Goal: Transaction & Acquisition: Subscribe to service/newsletter

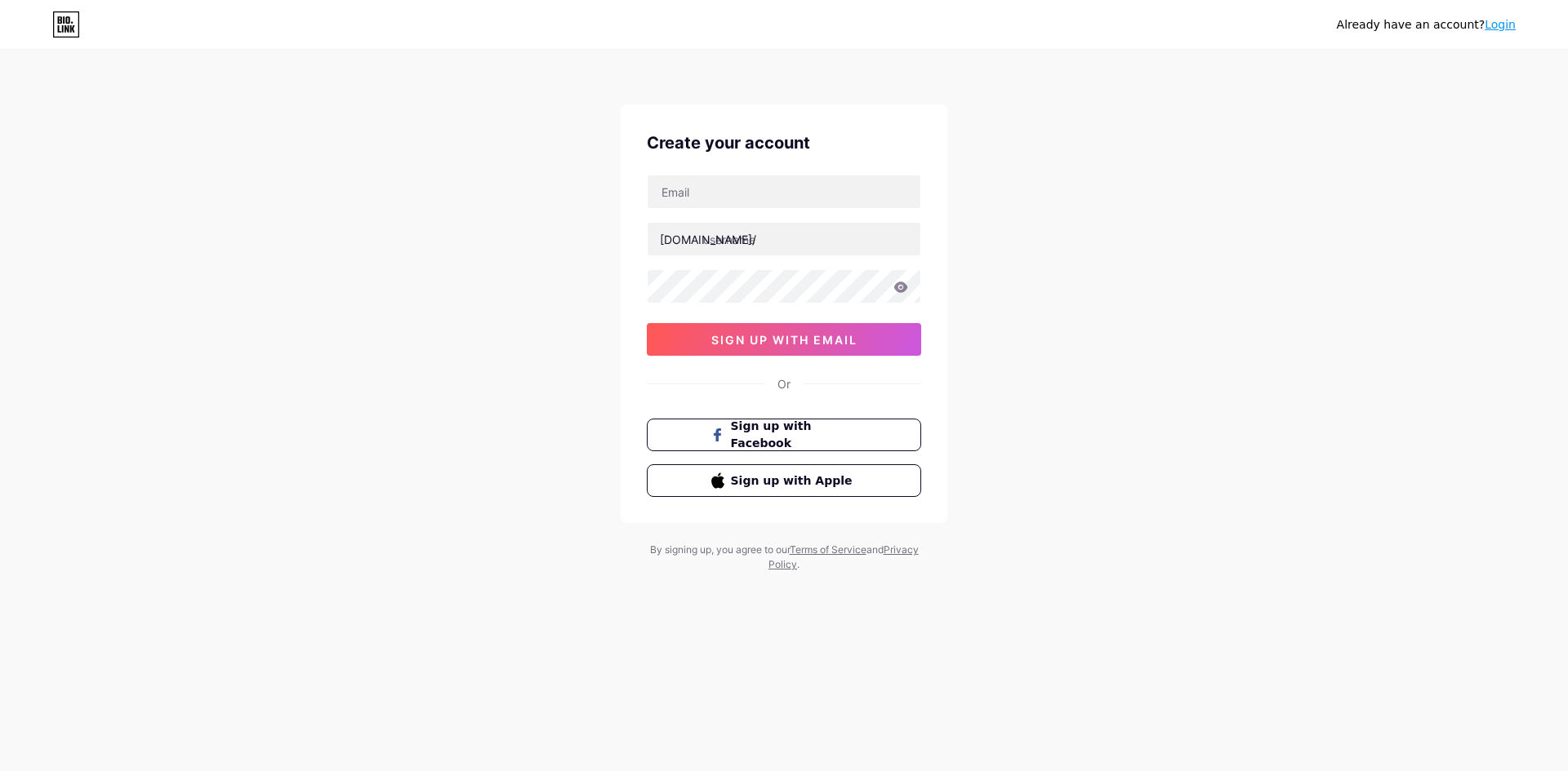
click at [836, 209] on div "[DOMAIN_NAME]/ sign up with email" at bounding box center [784, 265] width 275 height 181
click at [833, 198] on input "text" at bounding box center [783, 192] width 273 height 33
click at [823, 188] on input "text" at bounding box center [783, 192] width 273 height 33
paste input "[DOMAIN_NAME]"
type input "[DOMAIN_NAME]"
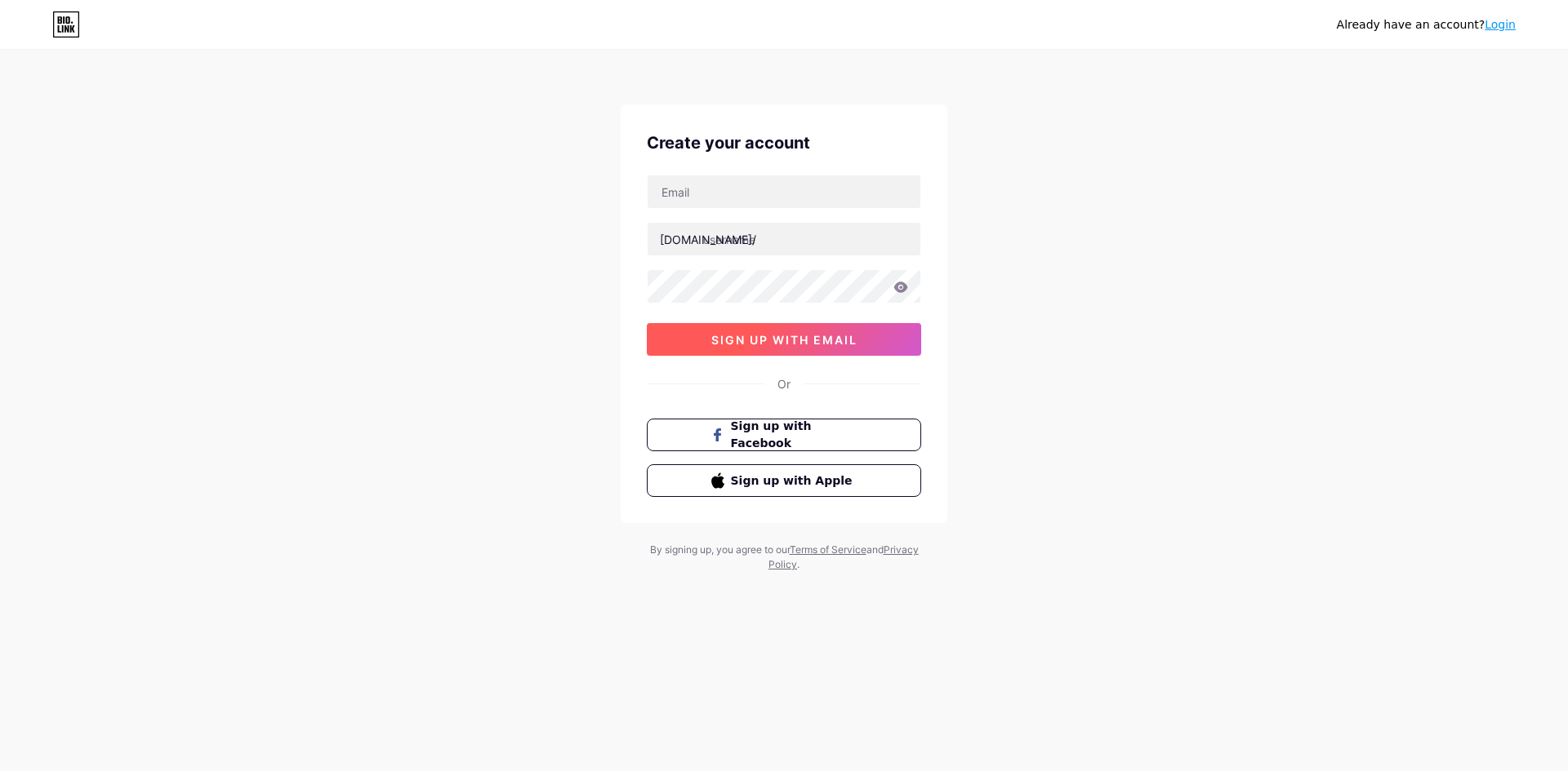
click at [816, 334] on span "sign up with email" at bounding box center [784, 340] width 146 height 14
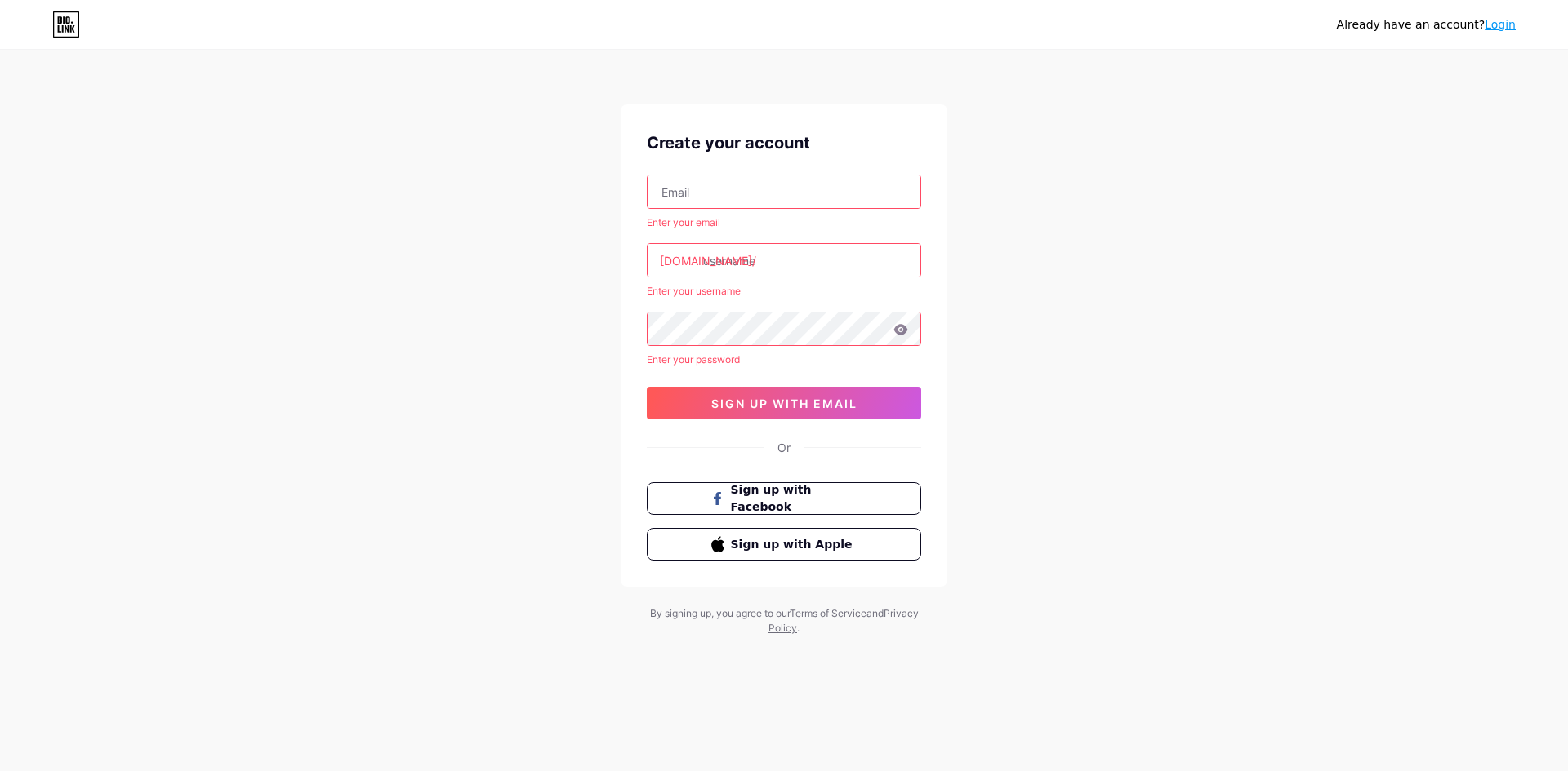
click at [760, 182] on input "text" at bounding box center [783, 192] width 273 height 33
paste input "[EMAIL_ADDRESS][DOMAIN_NAME]"
type input "[EMAIL_ADDRESS][DOMAIN_NAME]"
click at [789, 253] on input "text" at bounding box center [783, 260] width 273 height 33
click at [1010, 593] on div "Already have an account? Login Create your account [EMAIL_ADDRESS][DOMAIN_NAME]…" at bounding box center [784, 343] width 1568 height 688
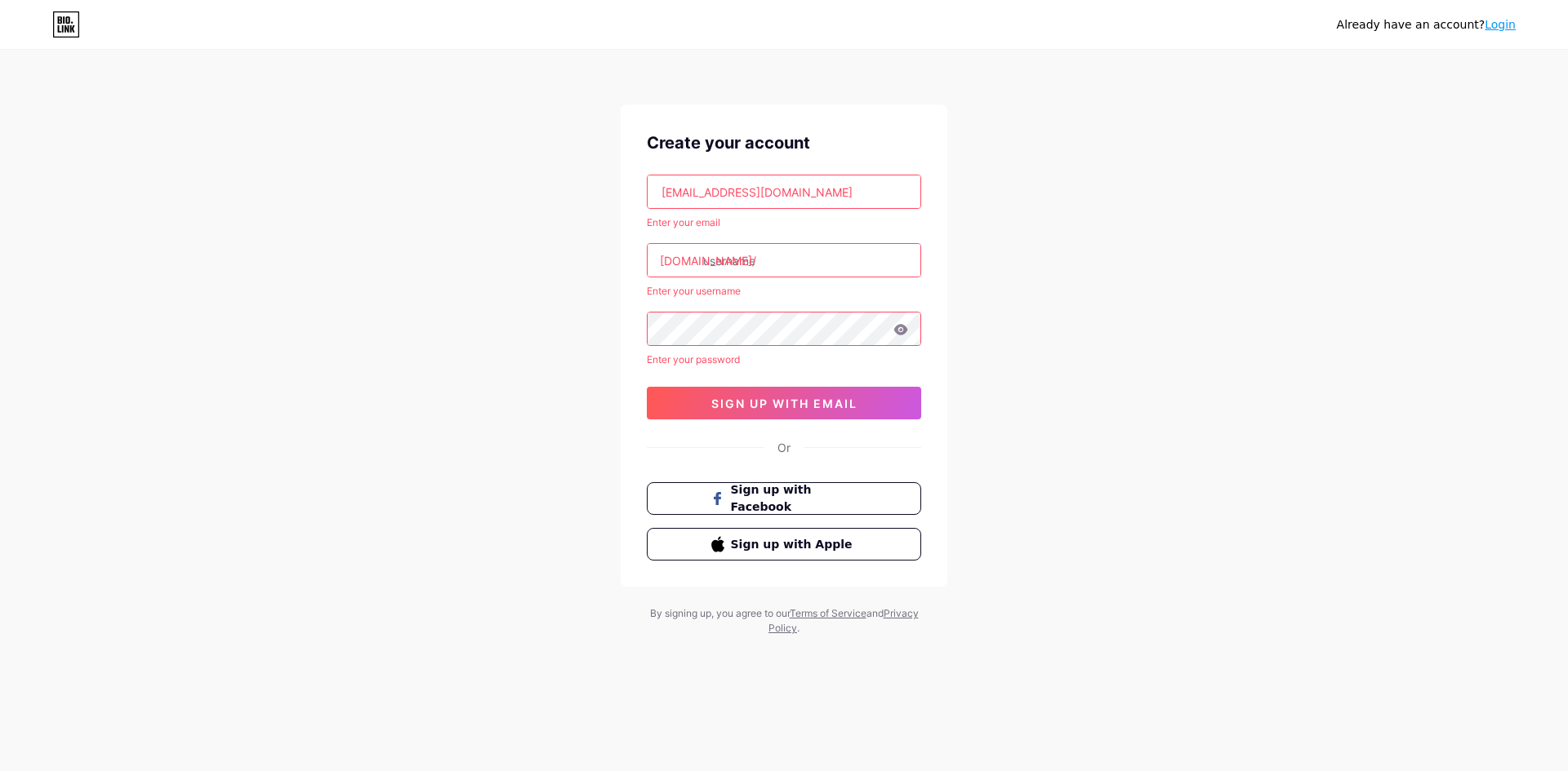
click at [746, 262] on input "text" at bounding box center [783, 260] width 273 height 33
paste input "[DOMAIN_NAME]"
type input "[EMAIL_ADDRESS][DOMAIN_NAME]"
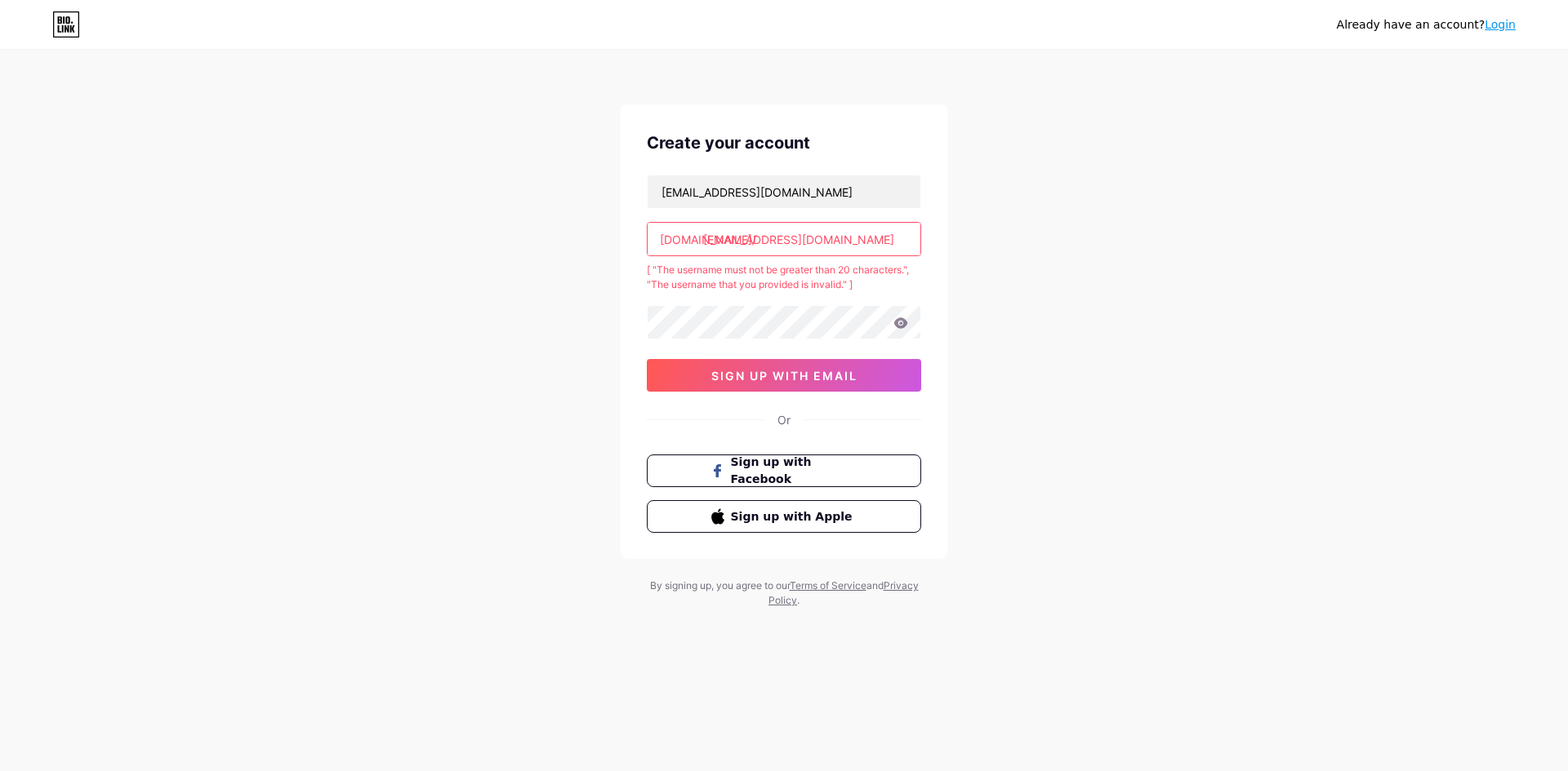
drag, startPoint x: 867, startPoint y: 247, endPoint x: 706, endPoint y: 243, distance: 161.0
click at [706, 243] on input "[EMAIL_ADDRESS][DOMAIN_NAME]" at bounding box center [783, 239] width 273 height 33
type input "l"
paste input "victorina_gud199"
type input "victorina_gud199"
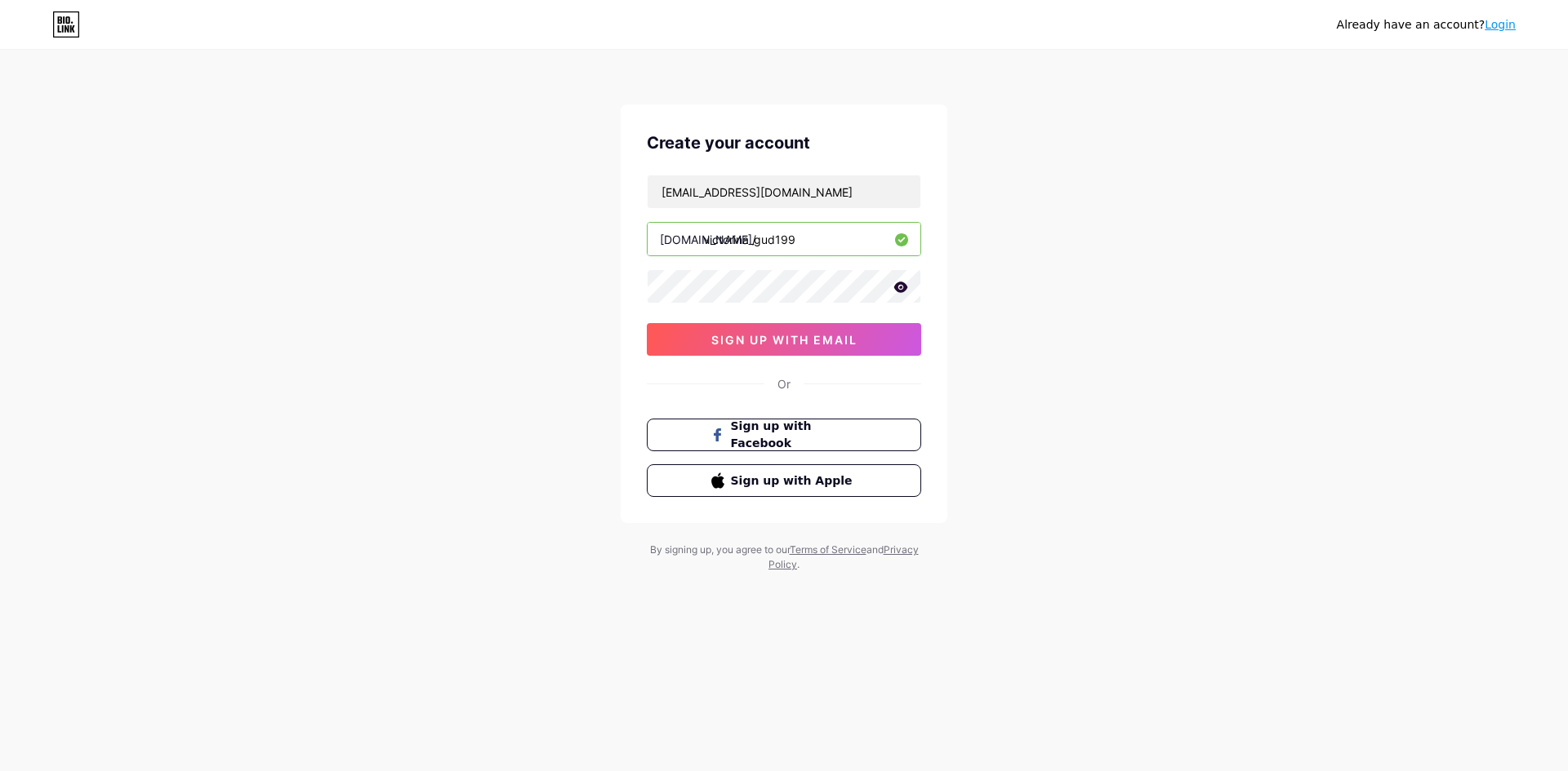
click at [894, 287] on icon at bounding box center [900, 287] width 14 height 11
click at [811, 341] on span "sign up with email" at bounding box center [784, 340] width 146 height 14
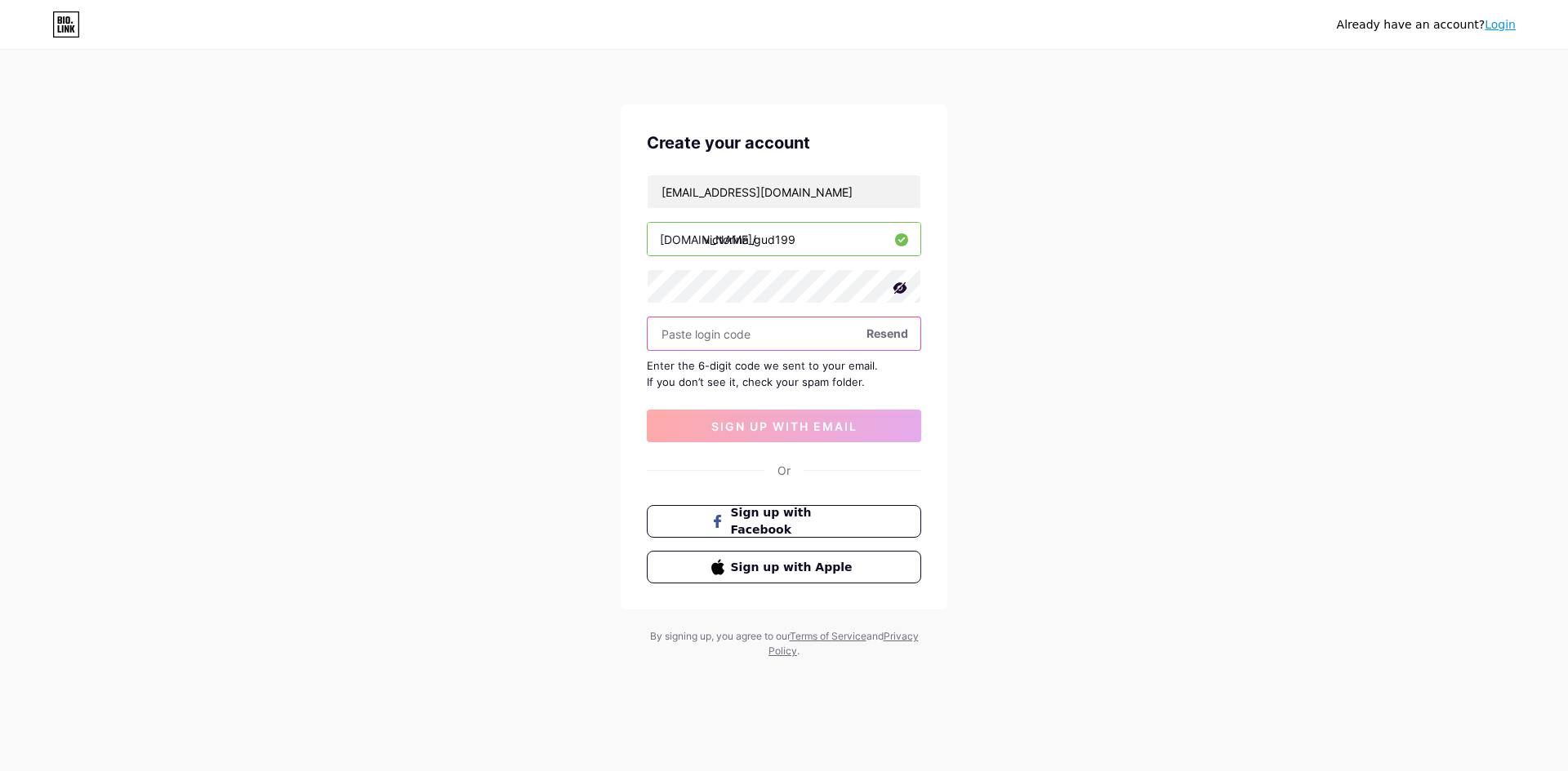
paste input "180291"
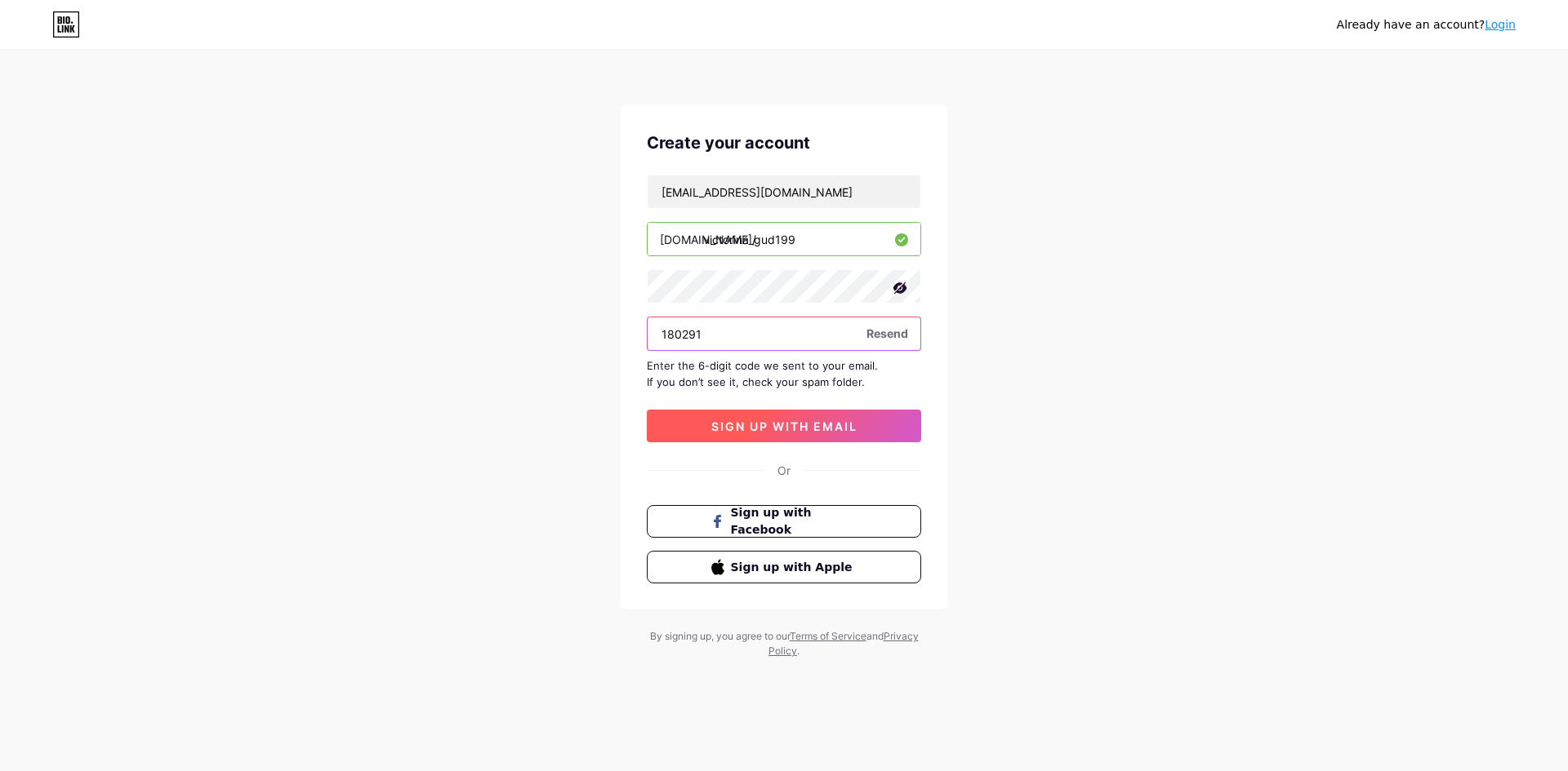
type input "180291"
click at [858, 416] on button "sign up with email" at bounding box center [784, 426] width 275 height 33
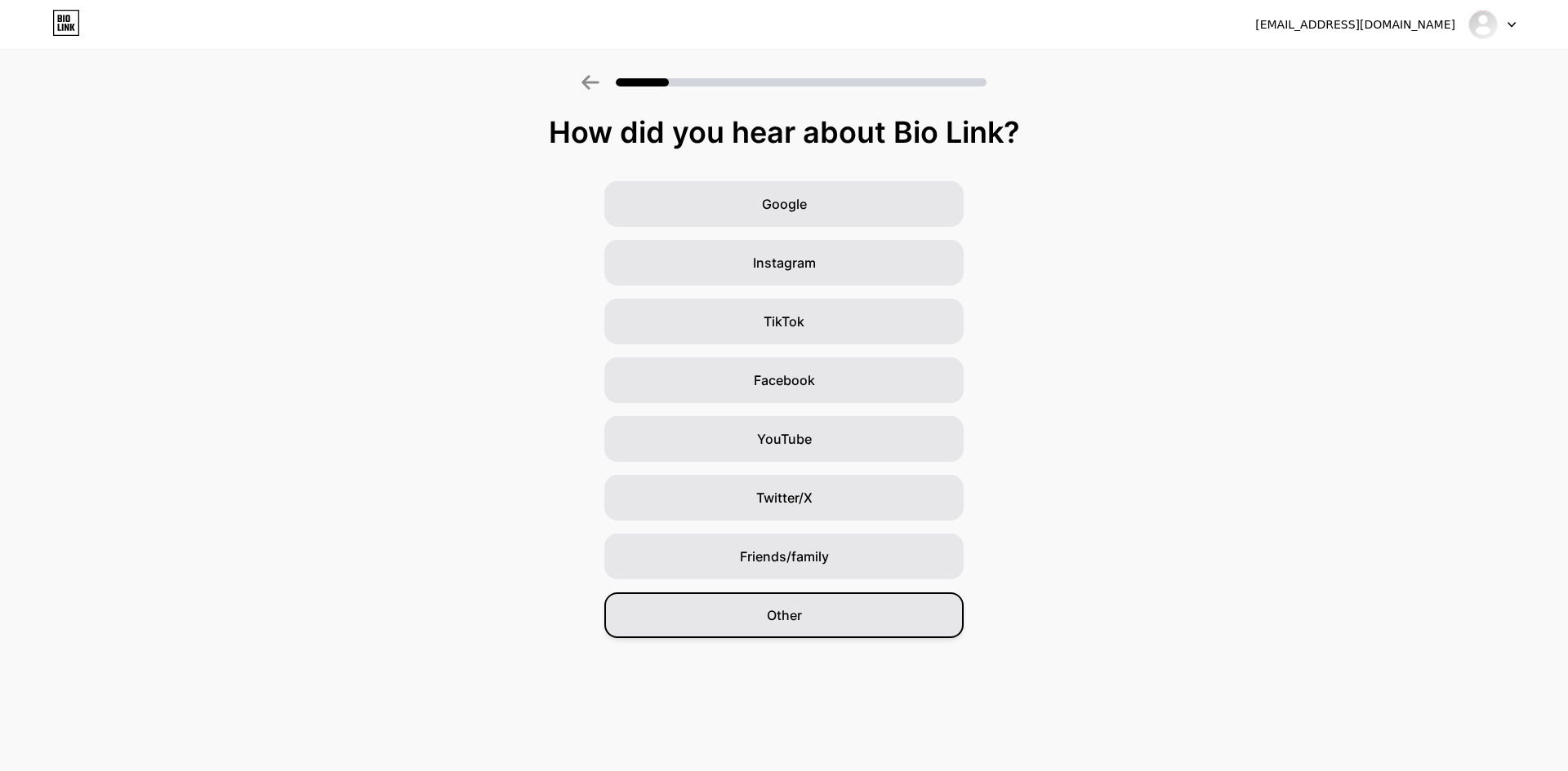
click at [860, 615] on div "Other" at bounding box center [784, 615] width 359 height 45
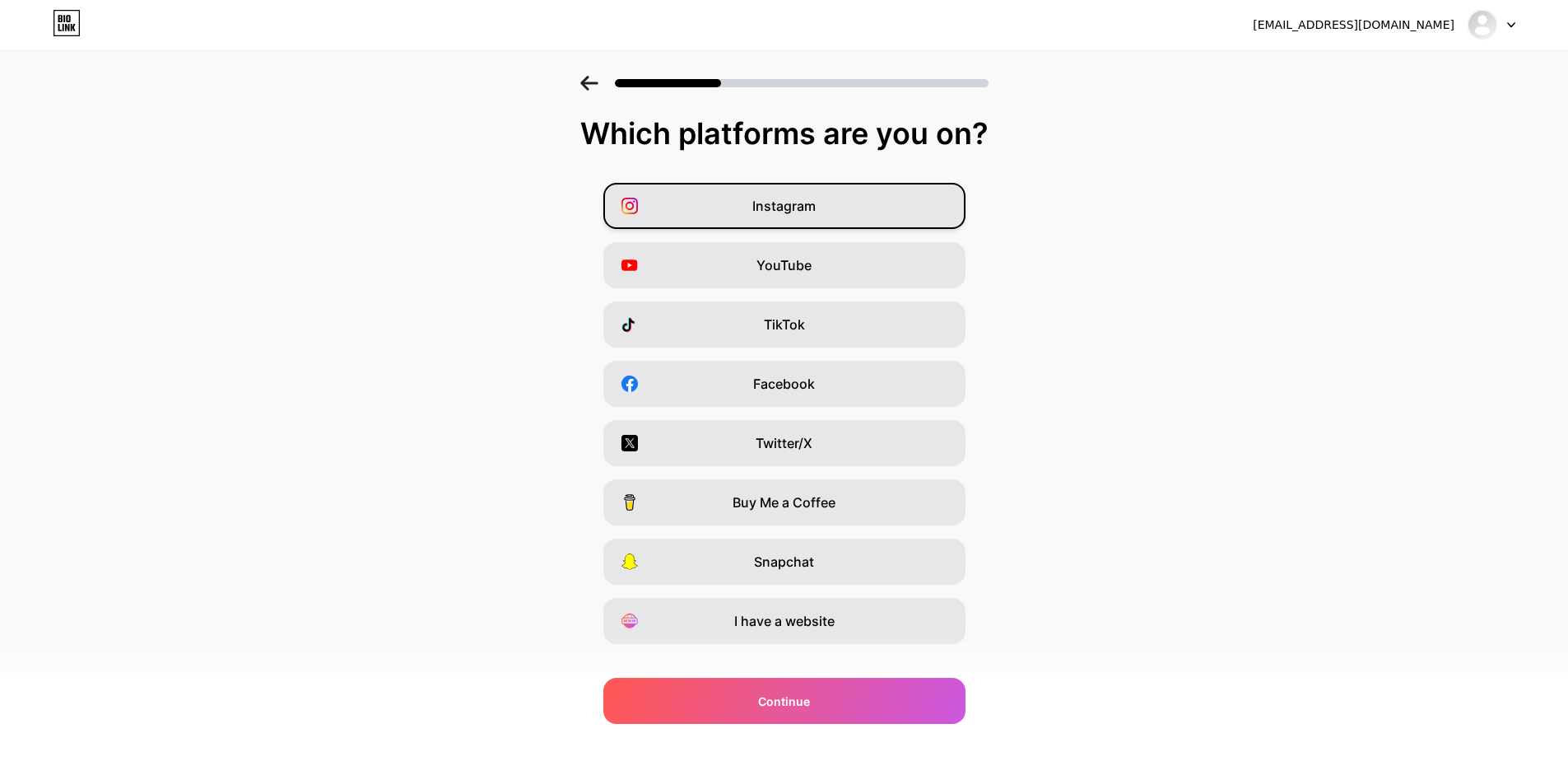
click at [855, 193] on div "Instagram" at bounding box center [784, 206] width 362 height 46
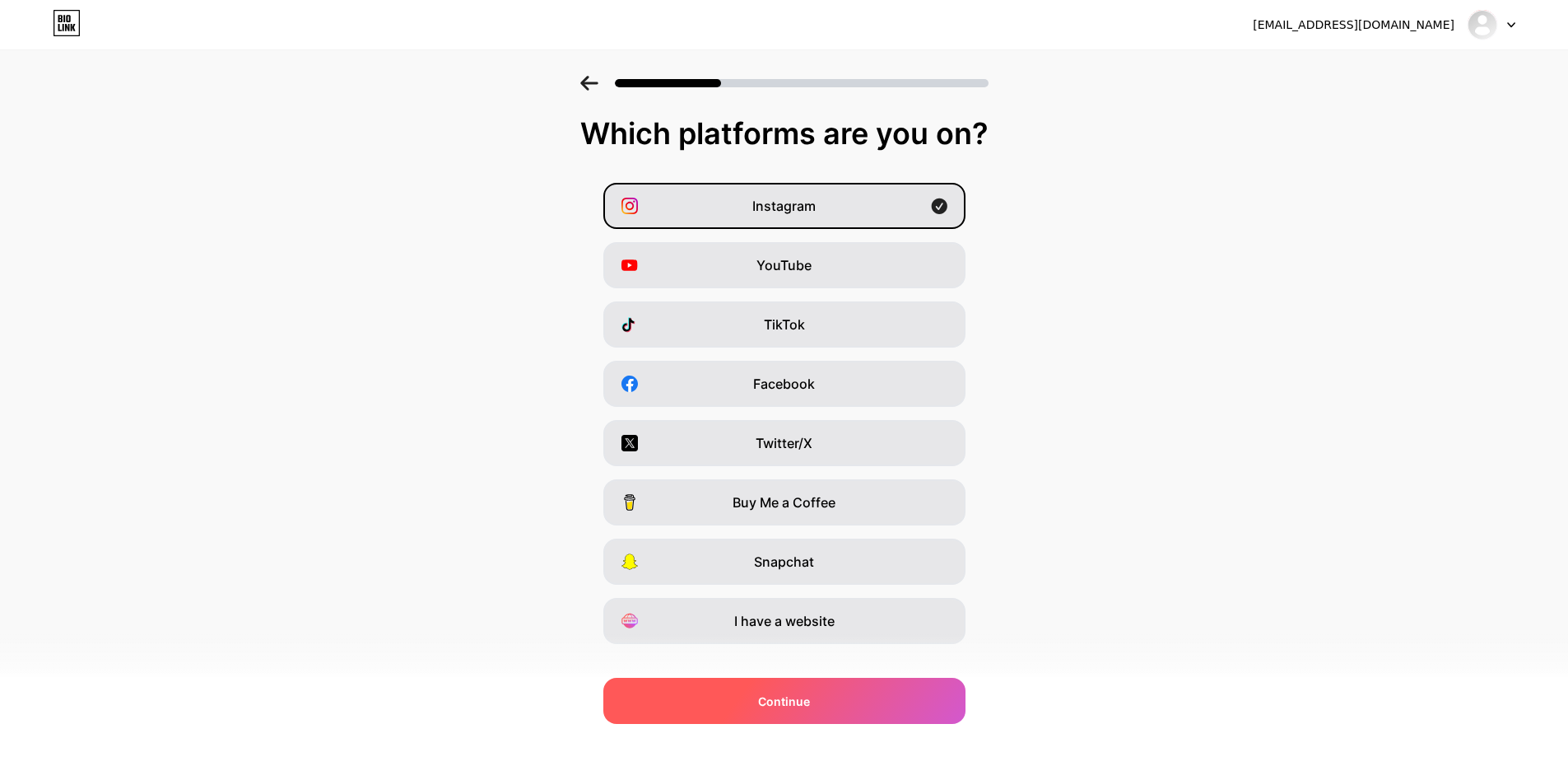
click at [895, 687] on div "Continue" at bounding box center [784, 700] width 362 height 46
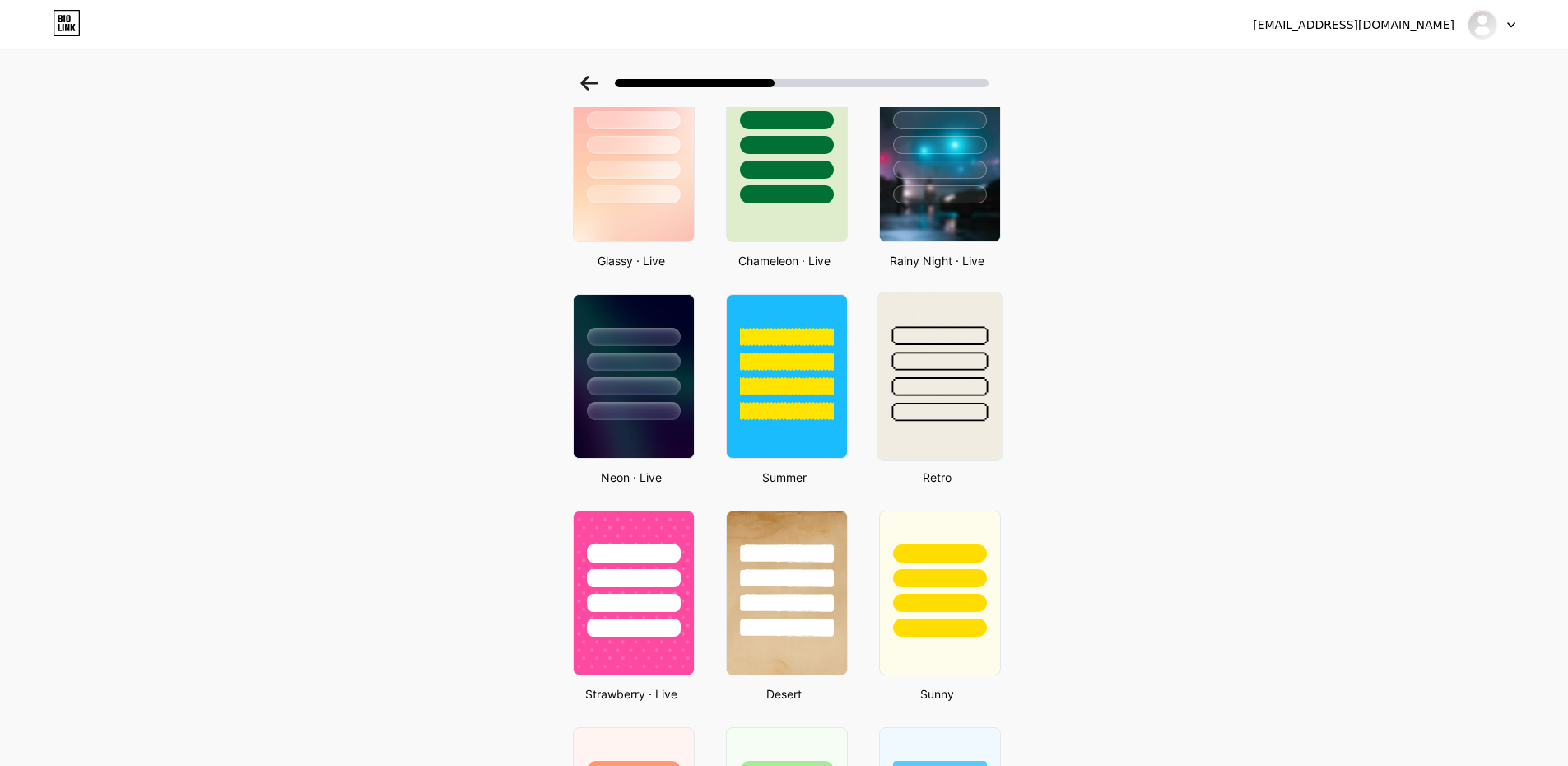
scroll to position [549, 0]
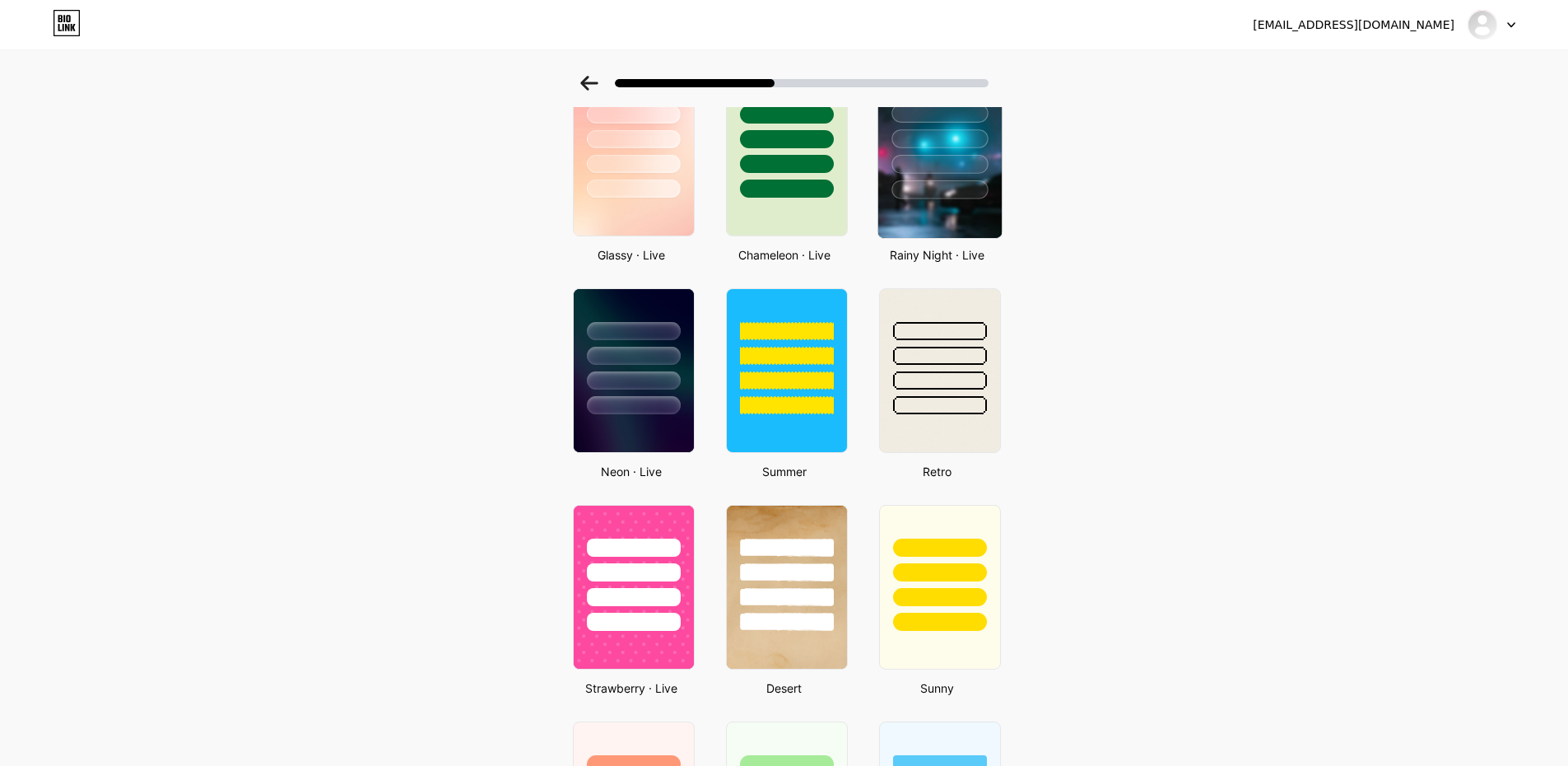
click at [964, 205] on img at bounding box center [938, 154] width 123 height 168
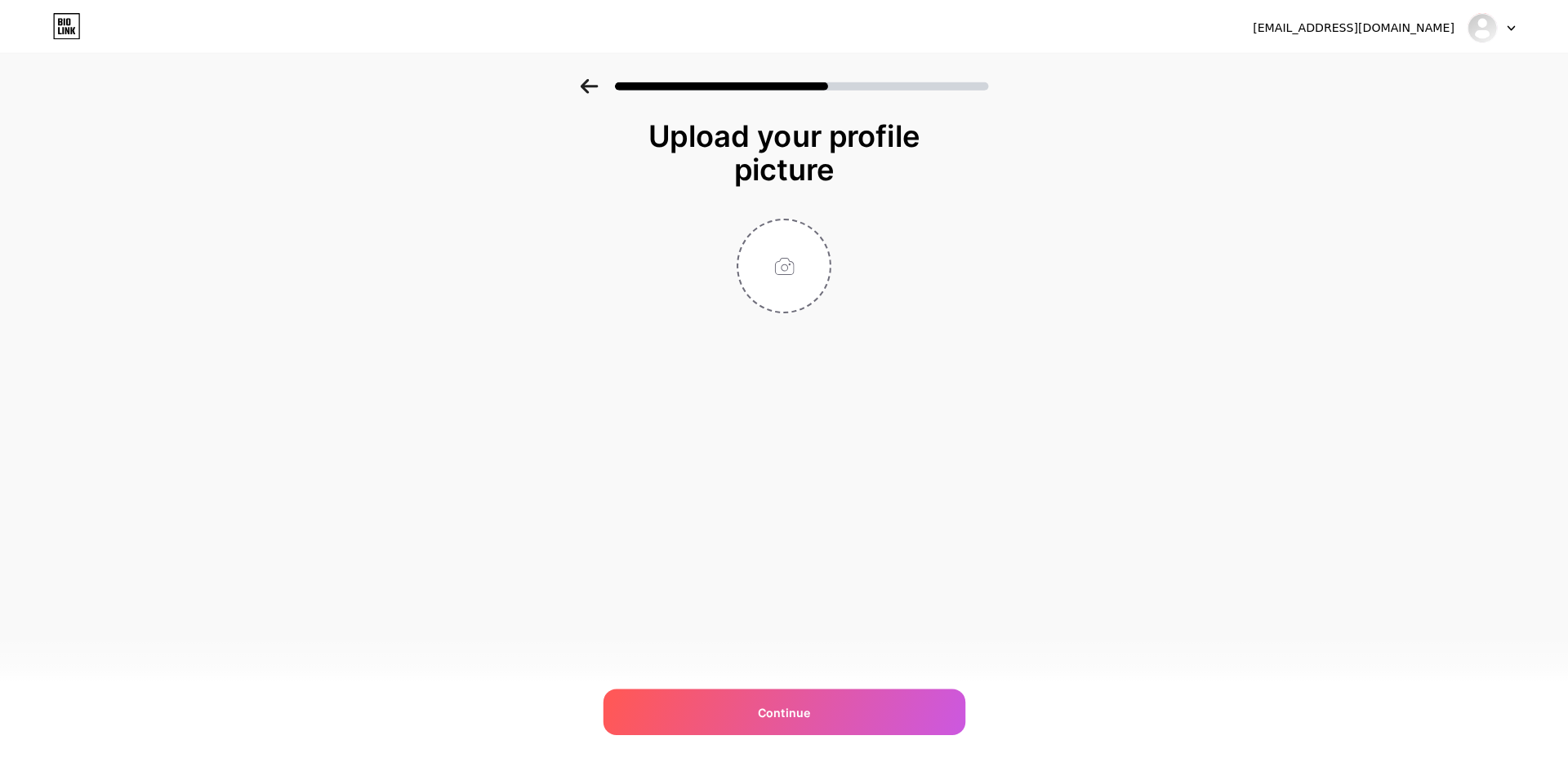
scroll to position [0, 0]
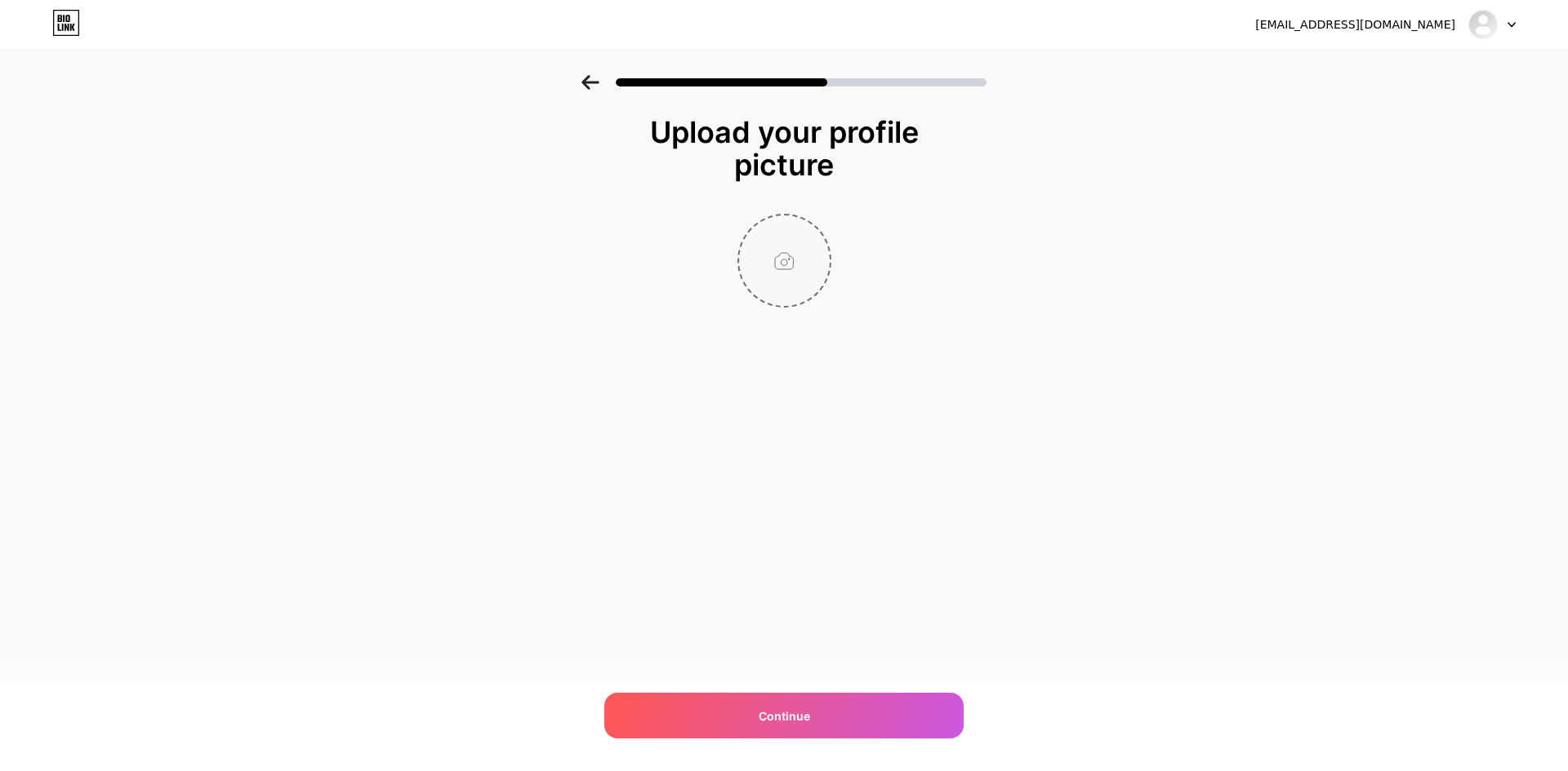
click at [799, 239] on input "file" at bounding box center [784, 261] width 91 height 91
type input "C:\fakepath\beautiful-[DEMOGRAPHIC_DATA]-girl-wearing-lingerie-bra-simple-clean…"
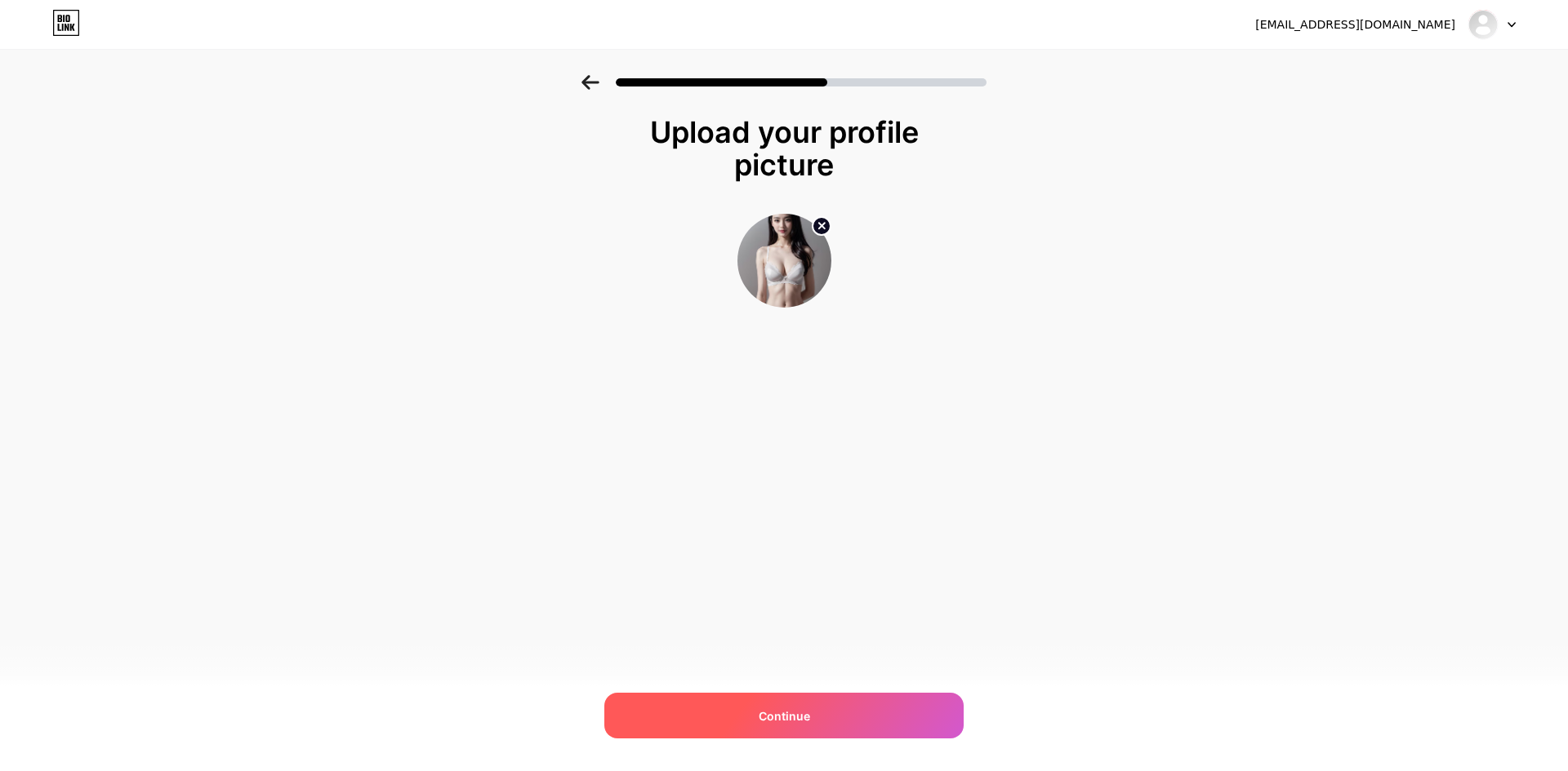
click at [818, 712] on div "Continue" at bounding box center [784, 716] width 359 height 45
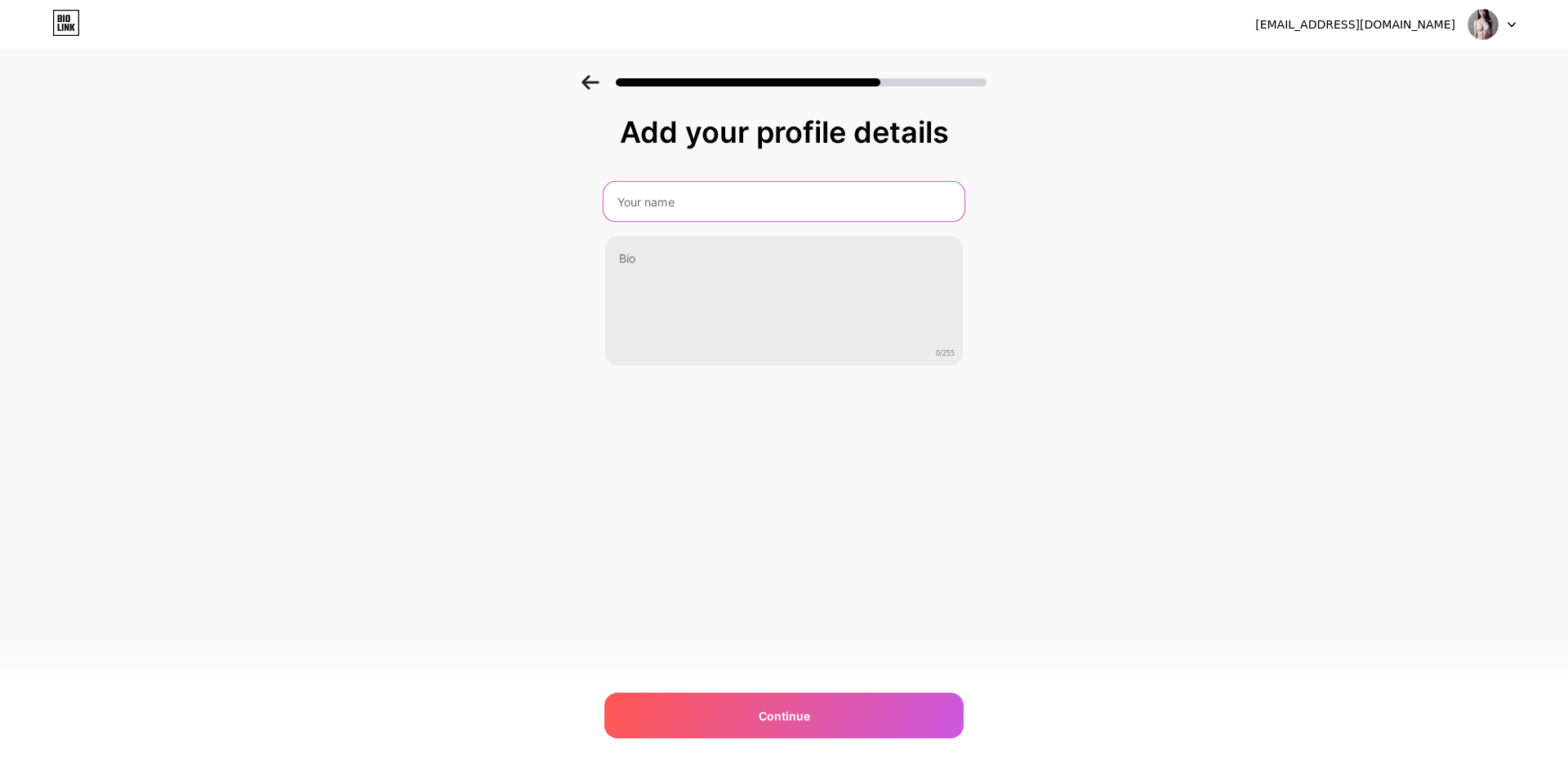
drag, startPoint x: 683, startPoint y: 202, endPoint x: 695, endPoint y: 201, distance: 12.0
click at [683, 202] on input "text" at bounding box center [784, 201] width 361 height 39
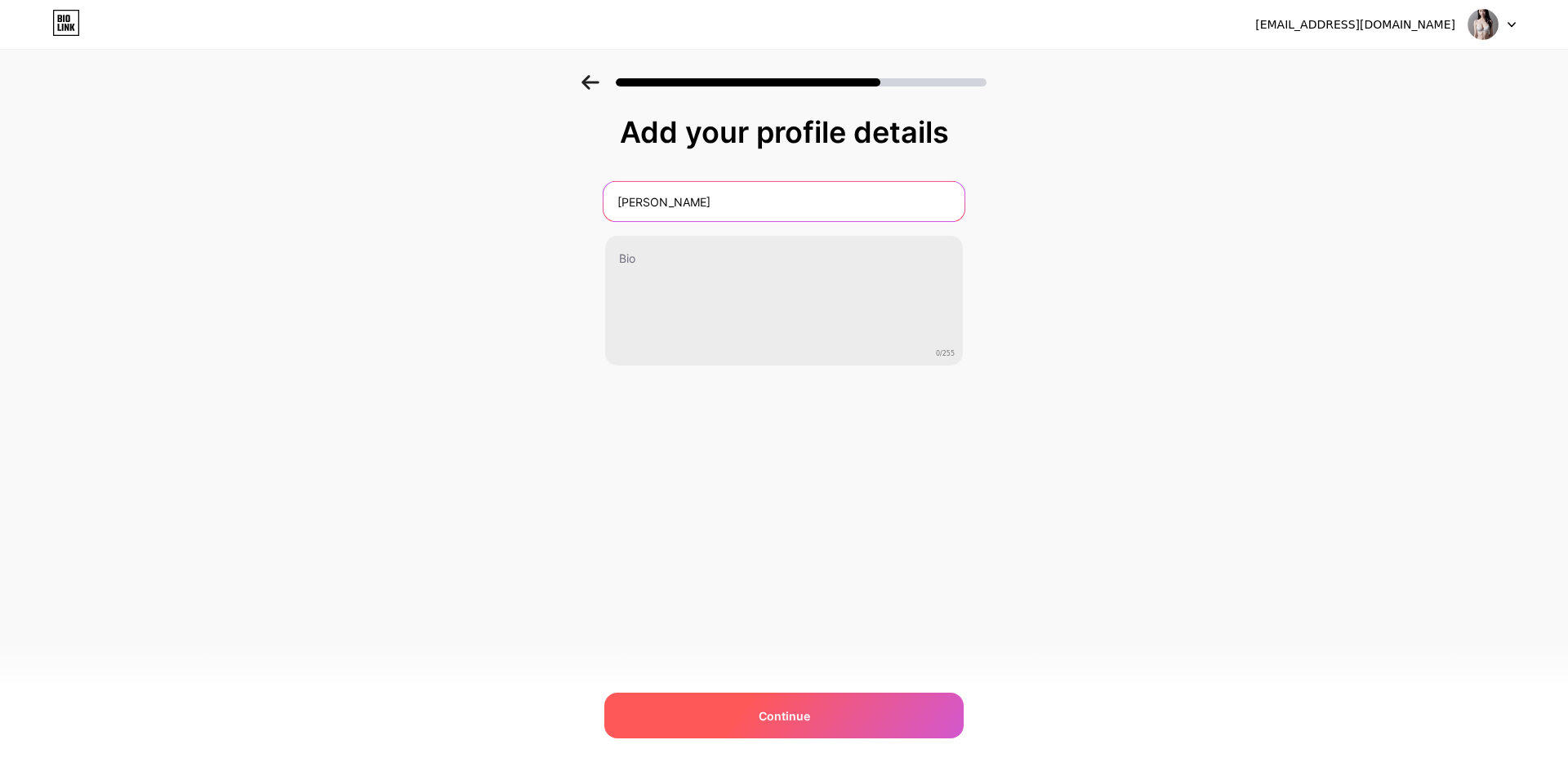
type input "[PERSON_NAME]"
click at [862, 697] on div "Continue" at bounding box center [784, 716] width 359 height 45
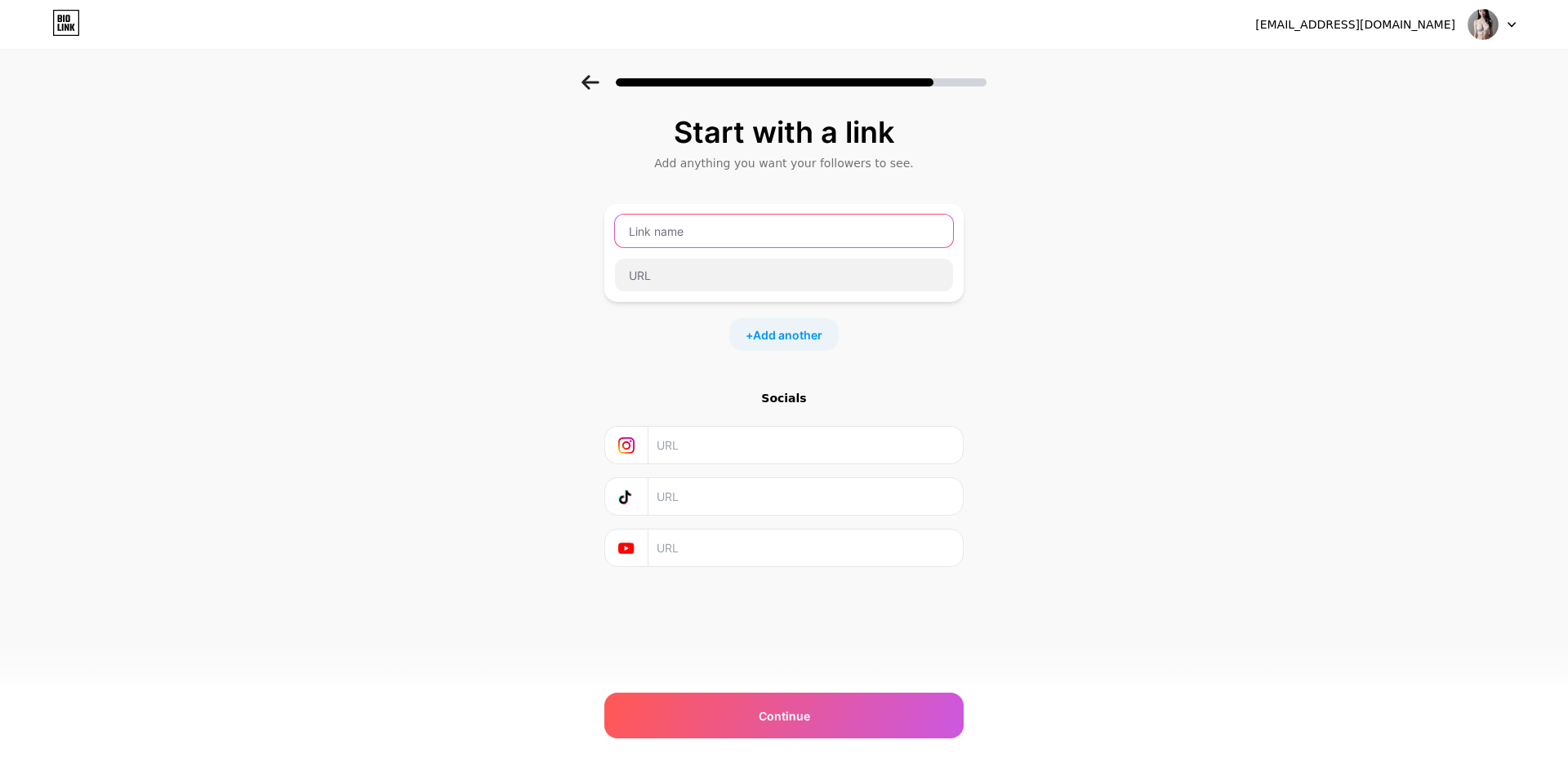
click at [697, 219] on input "text" at bounding box center [783, 231] width 338 height 33
click at [684, 271] on input "text" at bounding box center [783, 275] width 338 height 33
click at [794, 335] on span "Add another" at bounding box center [788, 334] width 70 height 17
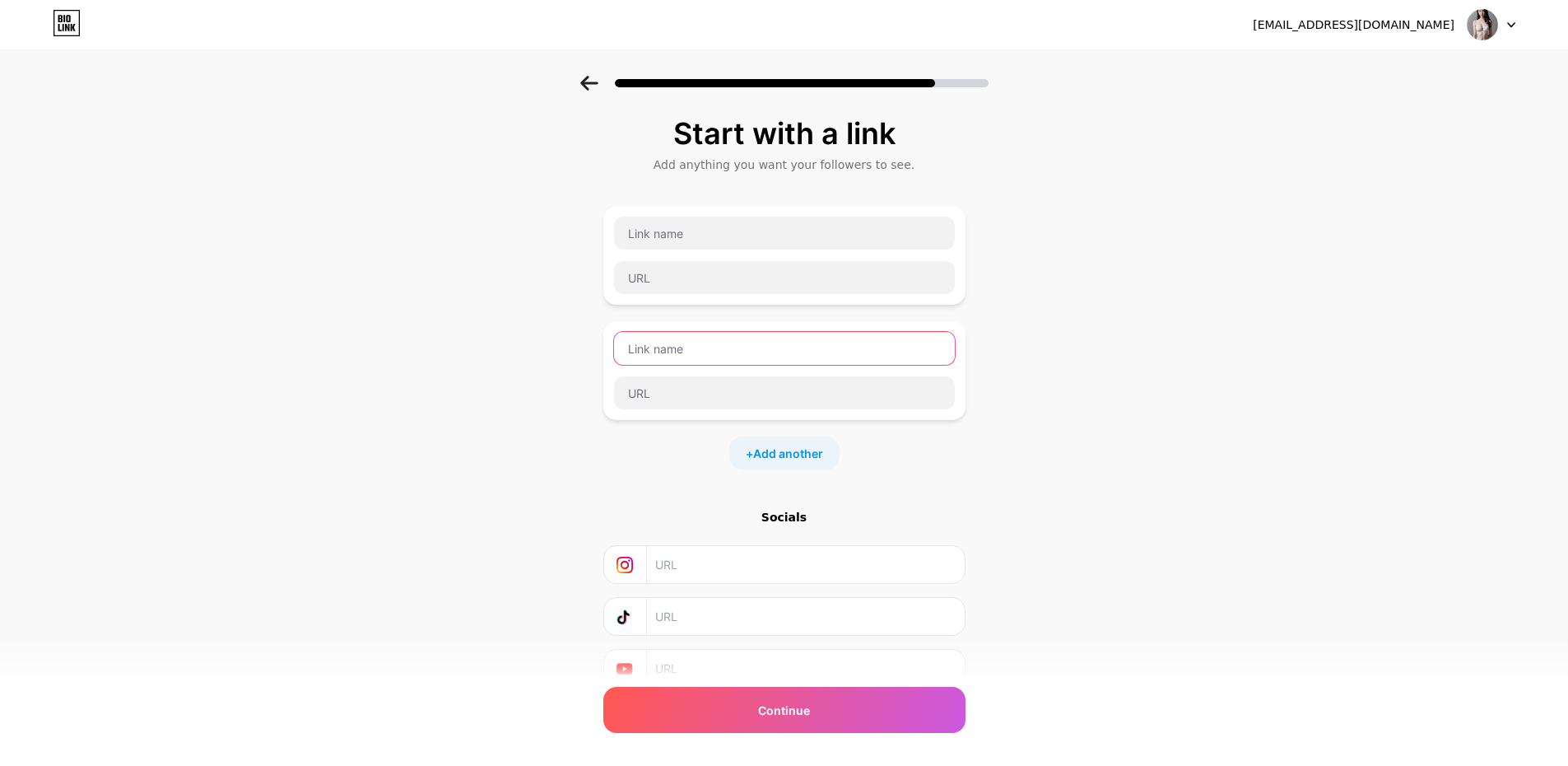
click at [729, 350] on input "text" at bounding box center [784, 348] width 341 height 33
click at [727, 236] on input "text" at bounding box center [784, 233] width 341 height 33
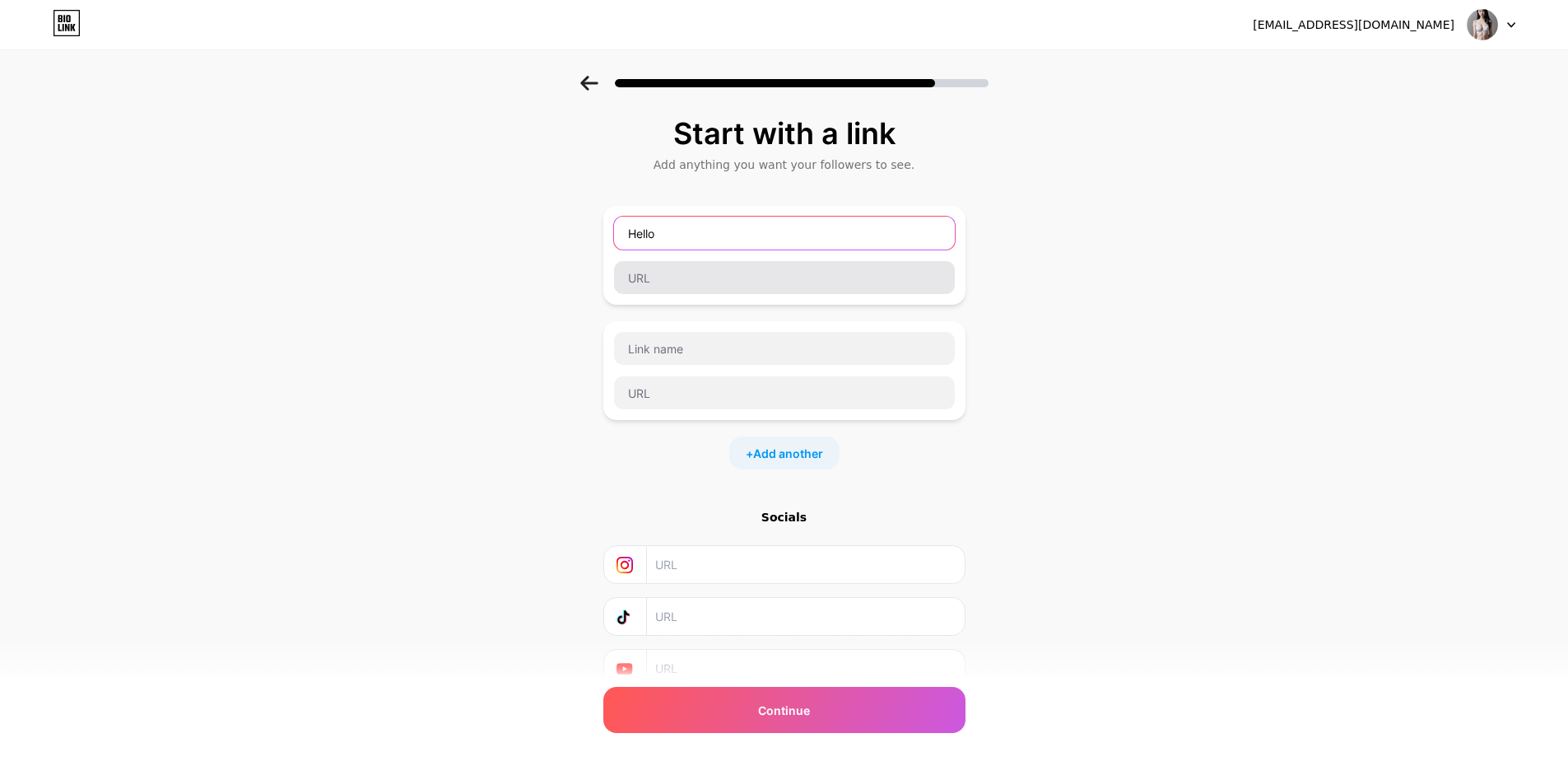
type input "Hello"
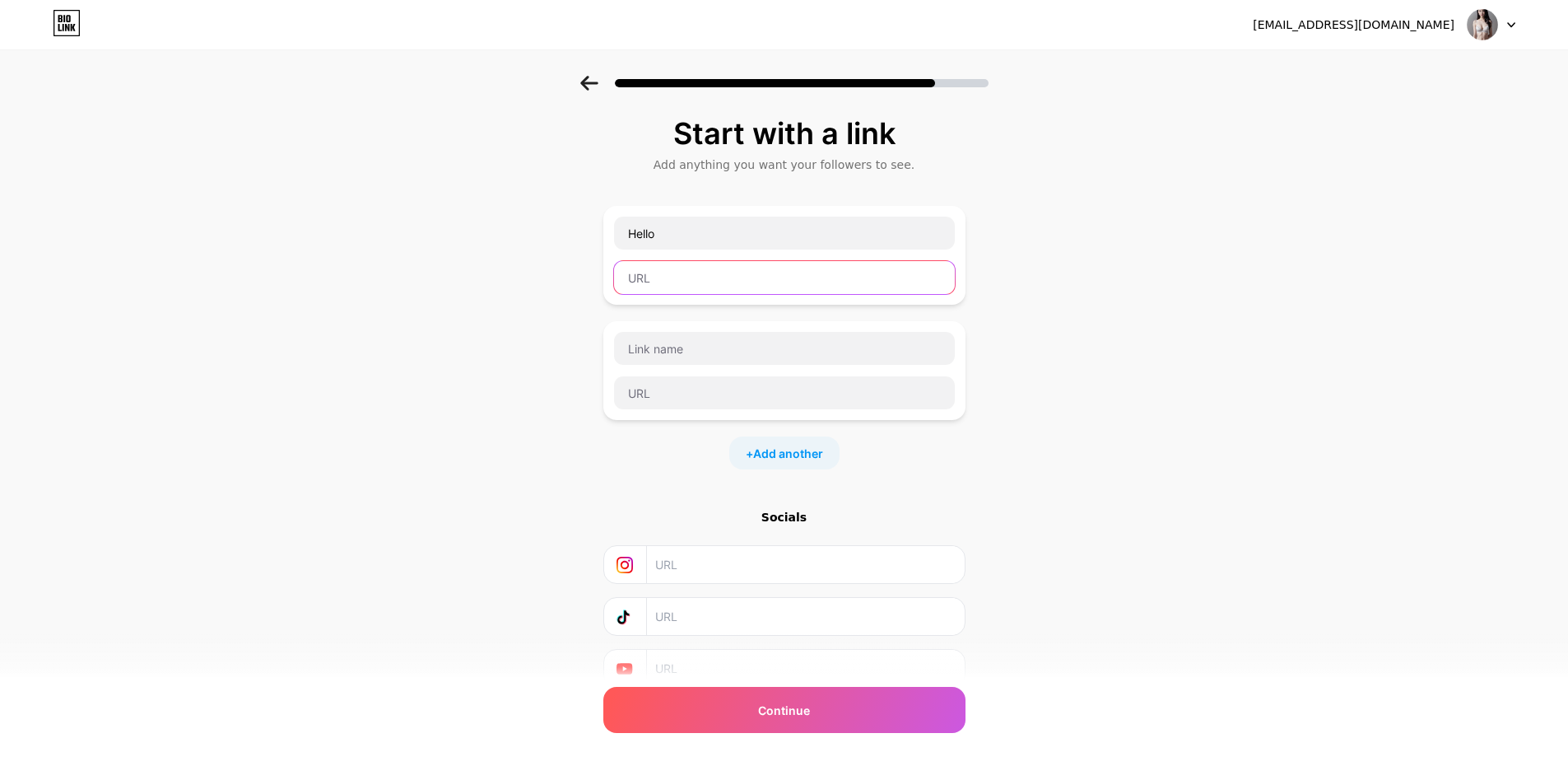
click at [671, 276] on input "text" at bounding box center [784, 278] width 341 height 33
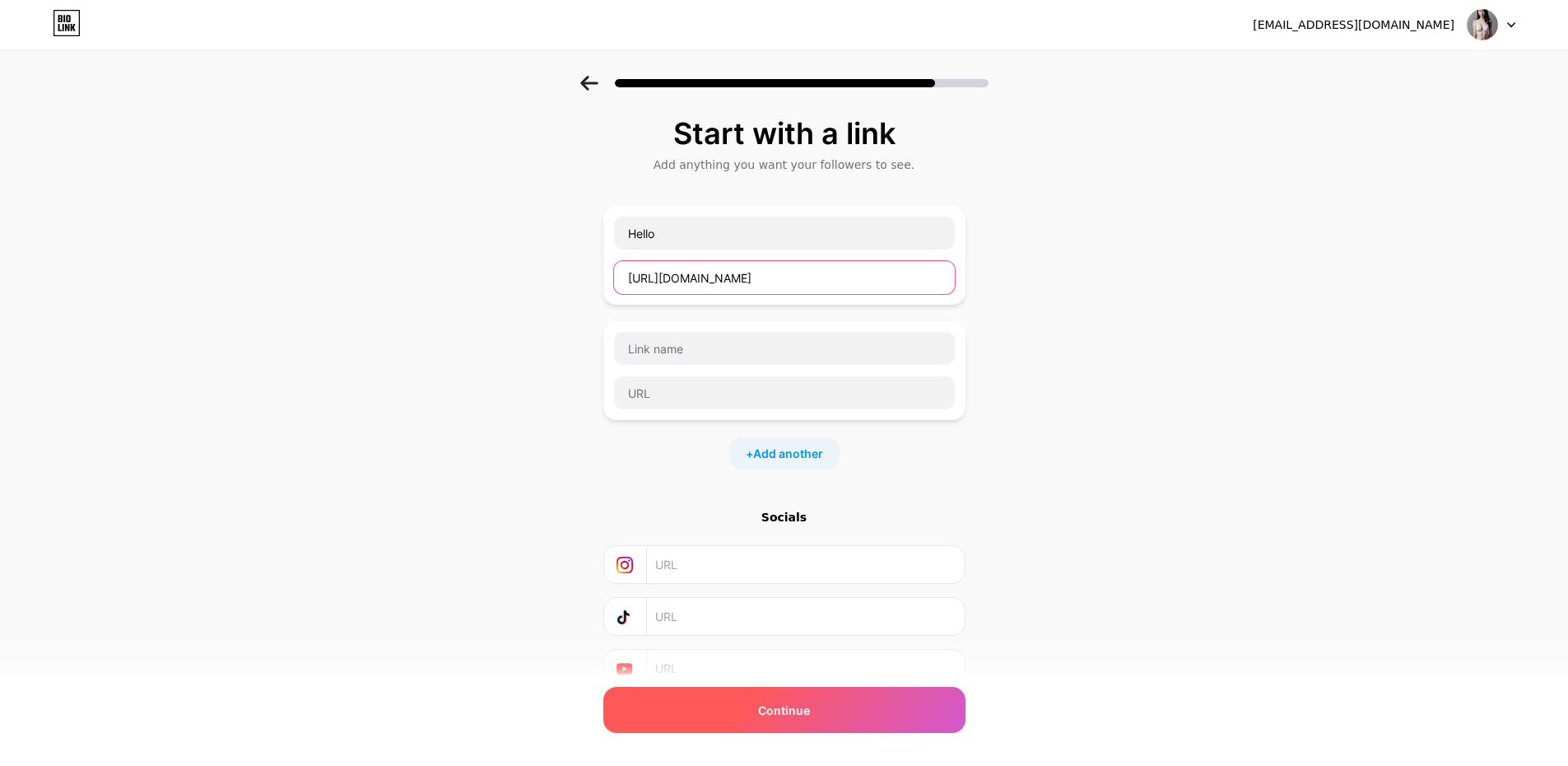
type input "[URL][DOMAIN_NAME]"
click at [856, 714] on div "Continue" at bounding box center [784, 709] width 362 height 46
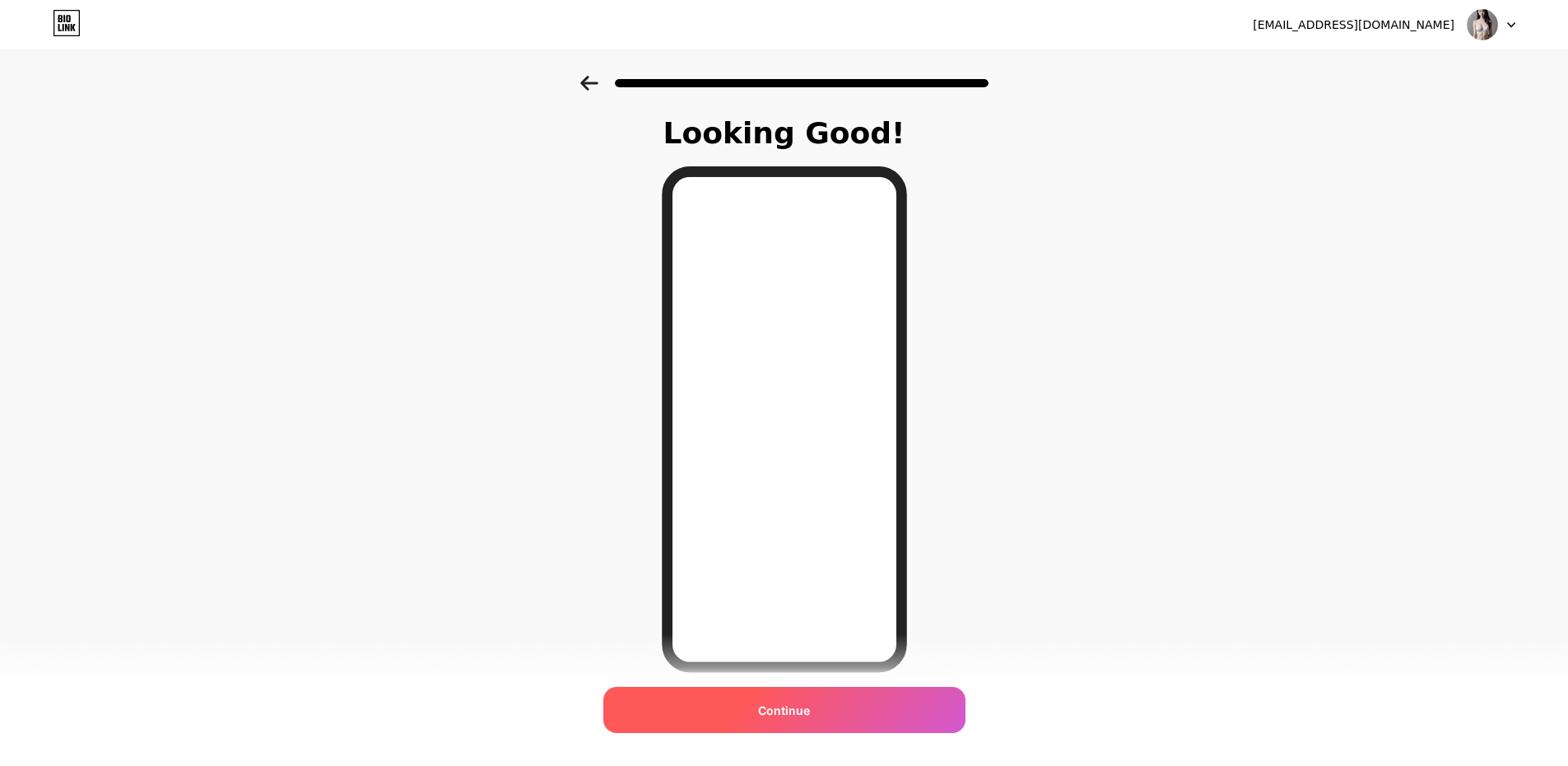
click at [864, 710] on div "Continue" at bounding box center [784, 709] width 362 height 46
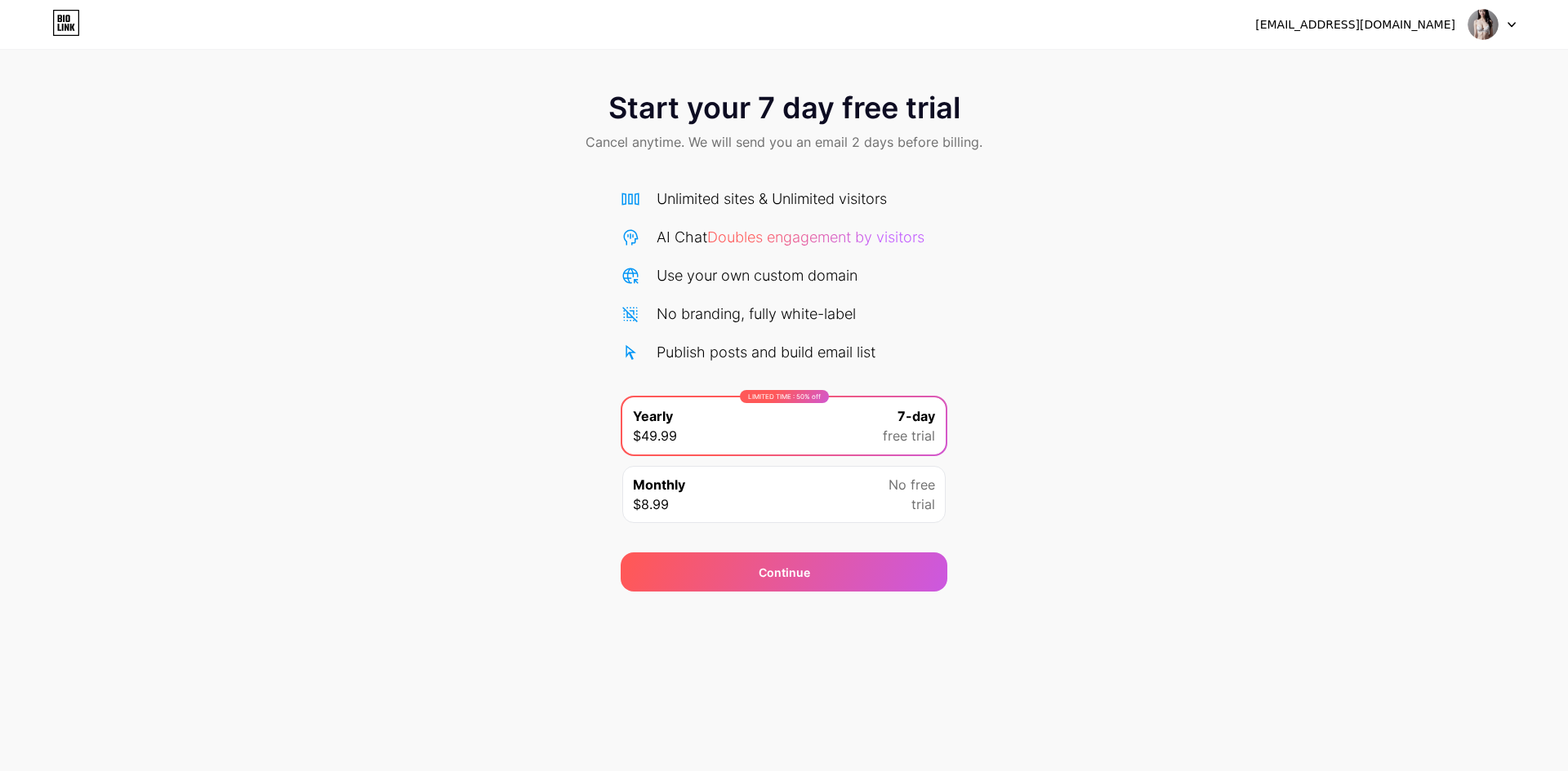
click at [1108, 304] on div "Start your 7 day free trial Cancel anytime. We will send you an email 2 days be…" at bounding box center [784, 333] width 1568 height 516
